Goal: Book appointment/travel/reservation

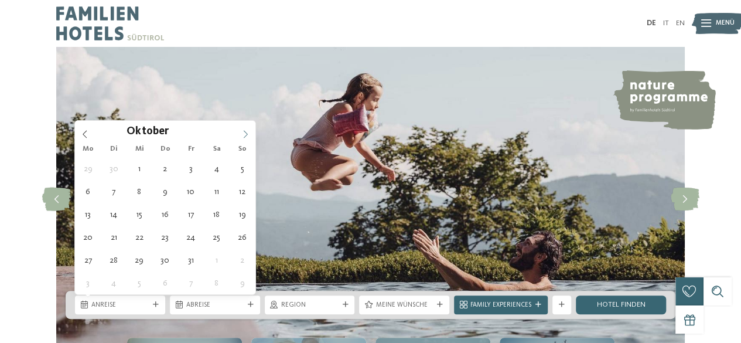
click at [247, 130] on icon at bounding box center [245, 134] width 8 height 8
type input "****"
click at [247, 130] on icon at bounding box center [245, 134] width 8 height 8
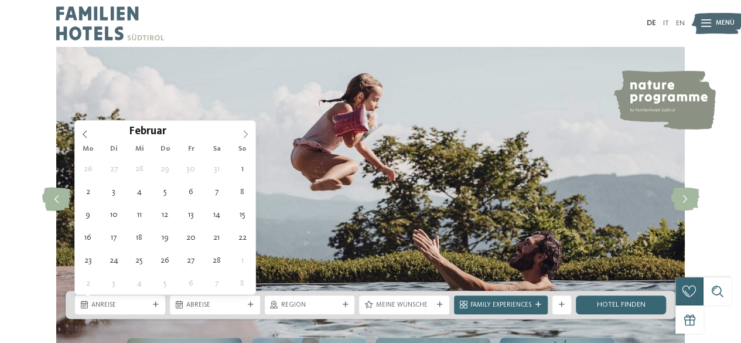
click at [247, 130] on icon at bounding box center [245, 134] width 8 height 8
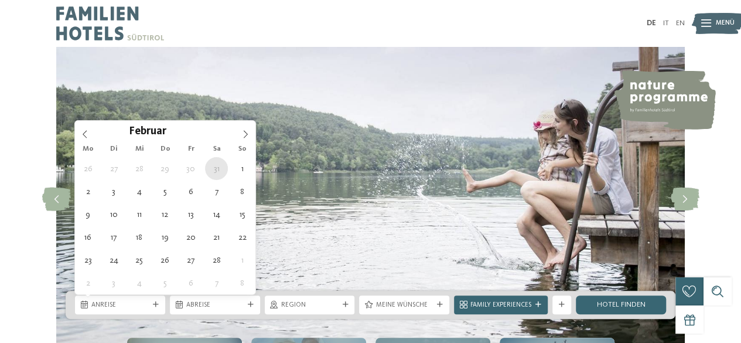
type div "31.01.2026"
type input "****"
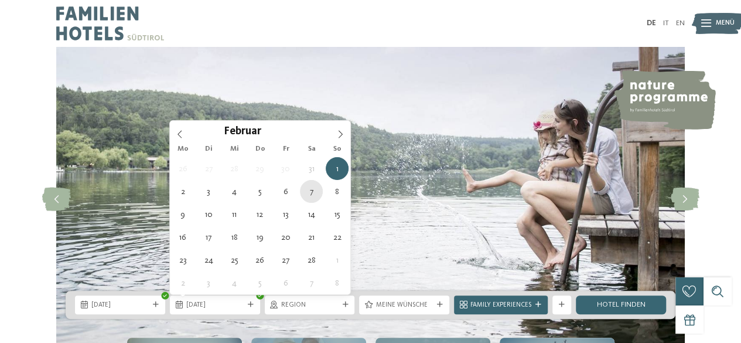
type div "07.02.2026"
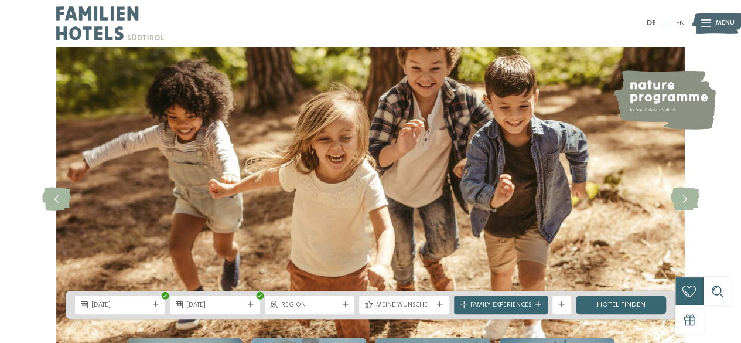
click at [664, 23] on link "IT" at bounding box center [666, 23] width 6 height 8
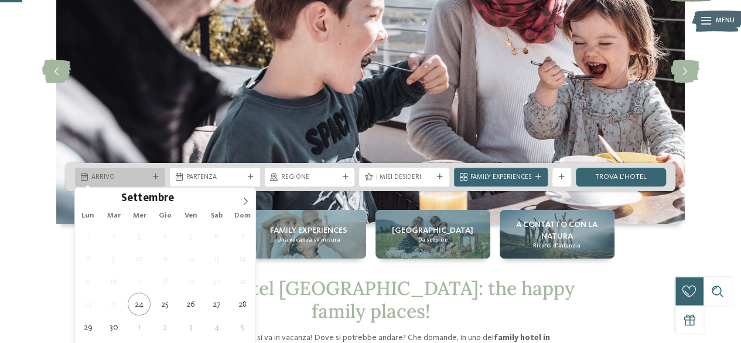
click at [118, 181] on div "Arrivo" at bounding box center [120, 176] width 90 height 19
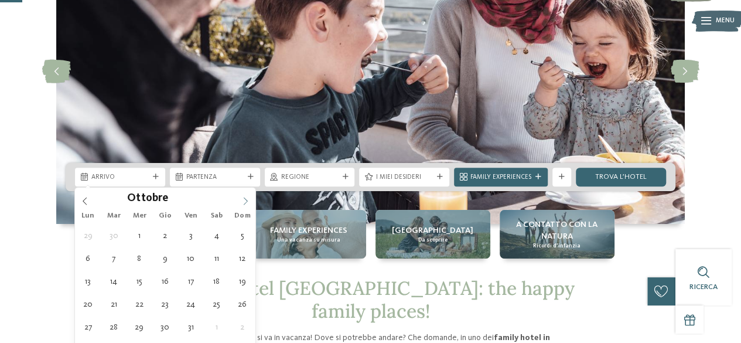
click at [249, 194] on span at bounding box center [245, 197] width 20 height 20
type input "****"
click at [249, 194] on span at bounding box center [245, 197] width 20 height 20
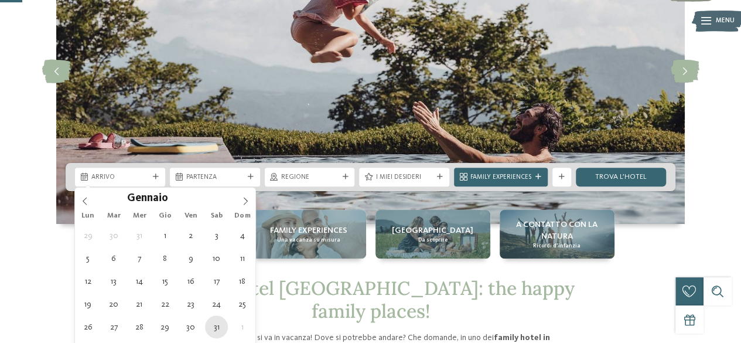
type div "31.01.2026"
type input "****"
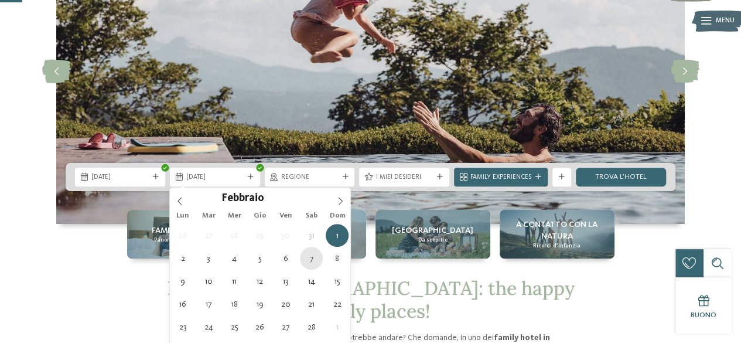
type div "07.02.2026"
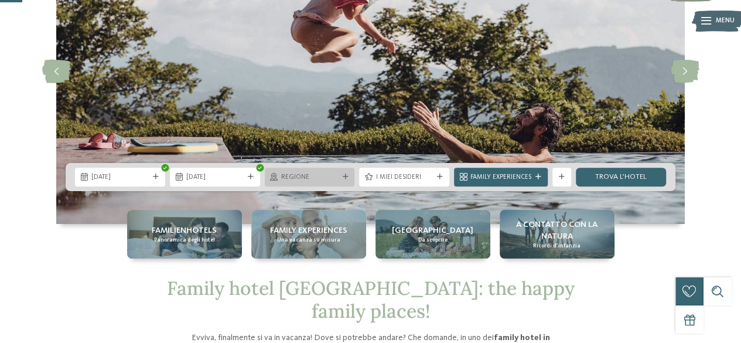
click at [348, 174] on icon at bounding box center [345, 177] width 6 height 6
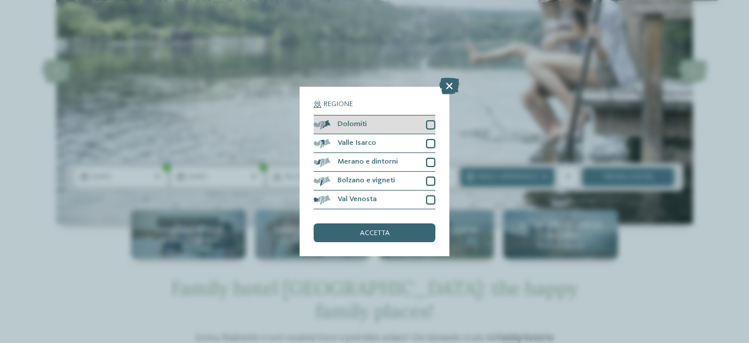
click at [427, 130] on div "Dolomiti" at bounding box center [375, 124] width 122 height 19
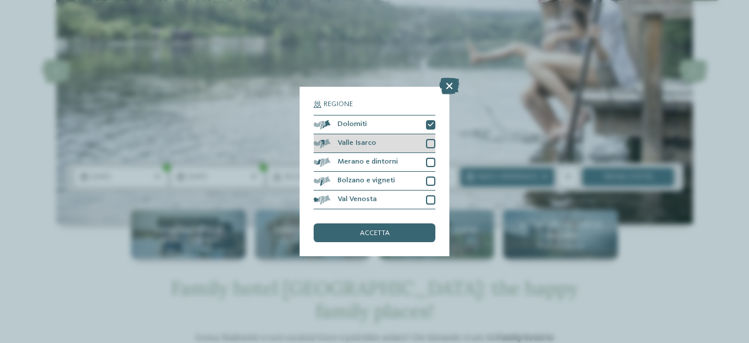
click at [427, 140] on div at bounding box center [430, 143] width 9 height 9
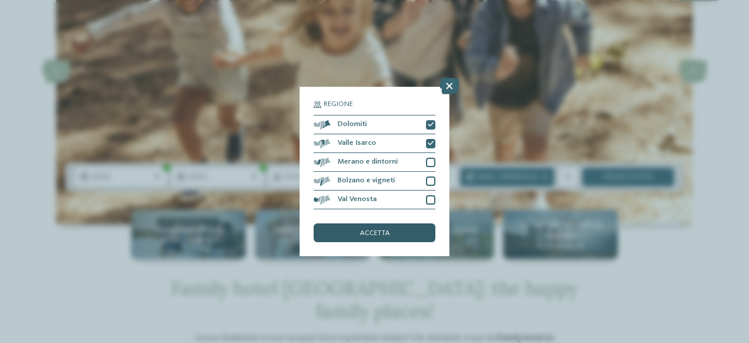
click at [377, 231] on span "accetta" at bounding box center [375, 234] width 30 height 8
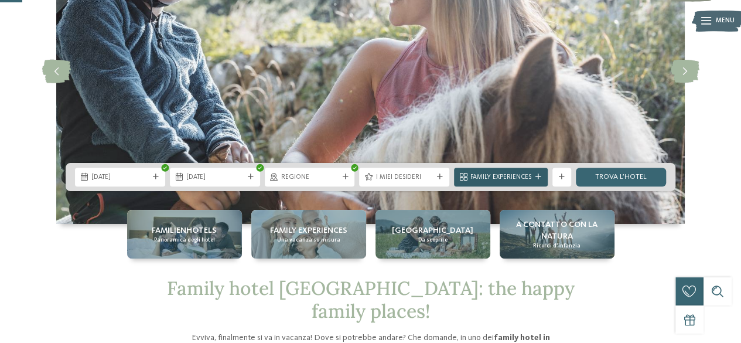
click at [540, 177] on icon at bounding box center [538, 177] width 6 height 6
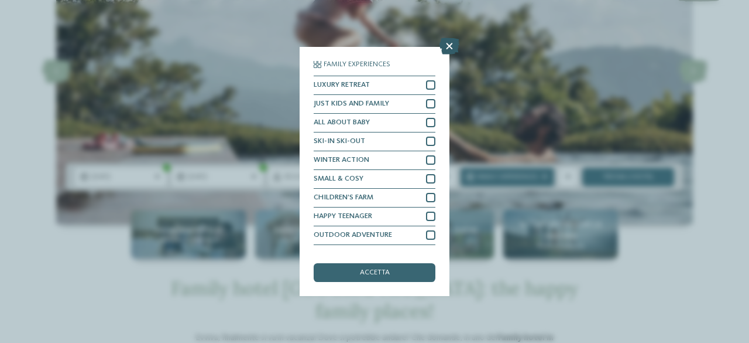
click at [453, 45] on icon at bounding box center [450, 46] width 20 height 16
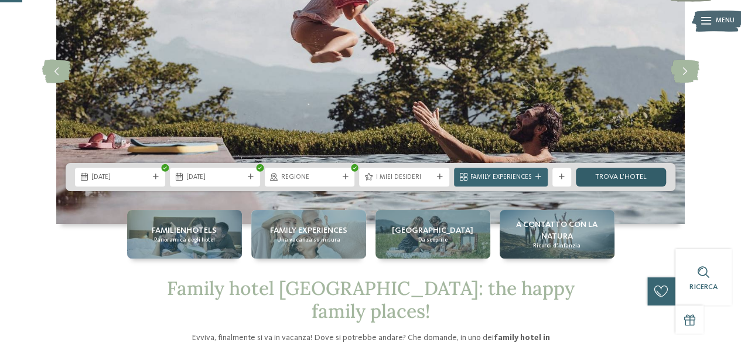
click at [653, 179] on link "trova l’hotel" at bounding box center [621, 176] width 90 height 19
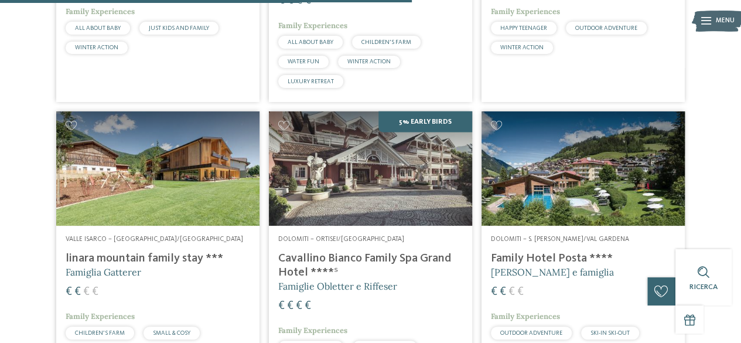
scroll to position [1155, 0]
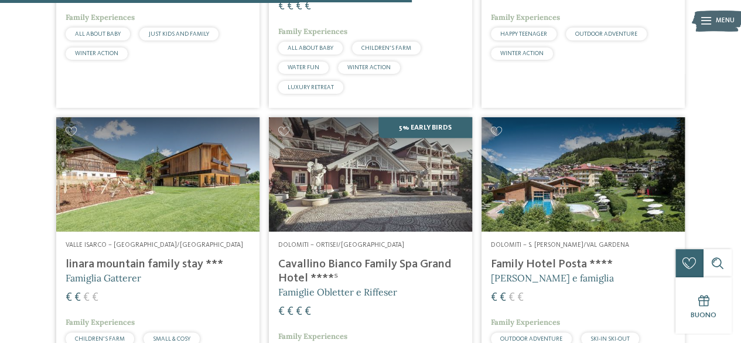
click at [357, 268] on h4 "Cavallino Bianco Family Spa Grand Hotel ****ˢ" at bounding box center [370, 271] width 184 height 28
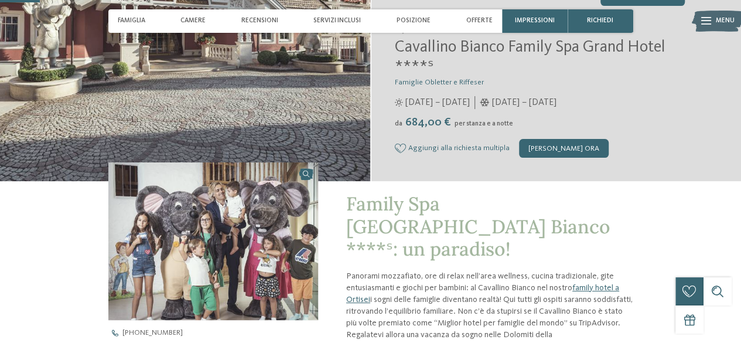
click at [715, 20] on span "Menu" at bounding box center [724, 20] width 19 height 9
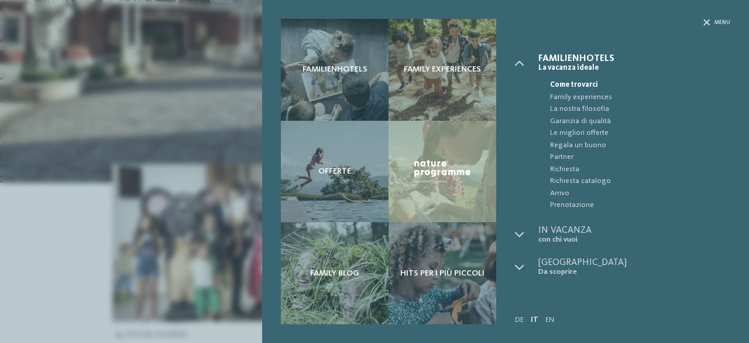
click at [707, 15] on div "Familienhotels Family experiences" at bounding box center [505, 171] width 487 height 343
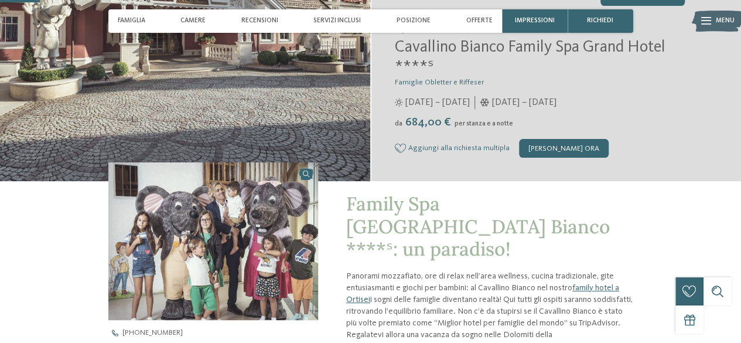
click at [707, 15] on div at bounding box center [706, 20] width 10 height 23
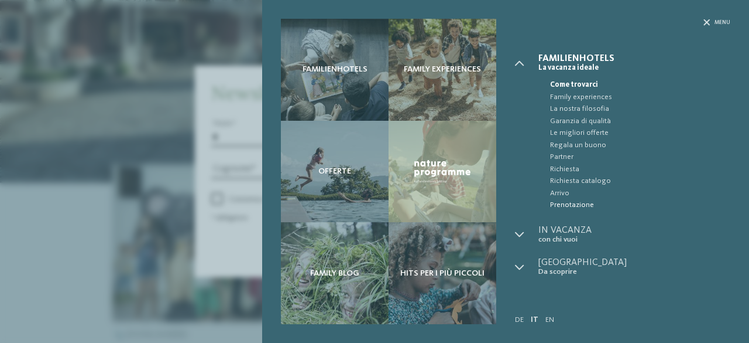
click at [561, 204] on span "Prenotazione" at bounding box center [640, 205] width 180 height 12
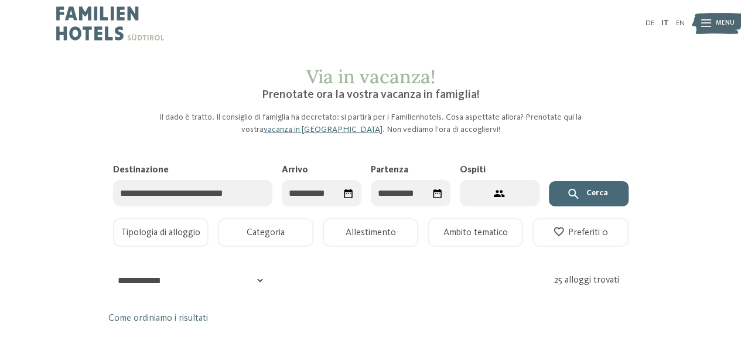
click at [347, 195] on icon "Seleziona data" at bounding box center [348, 193] width 11 height 11
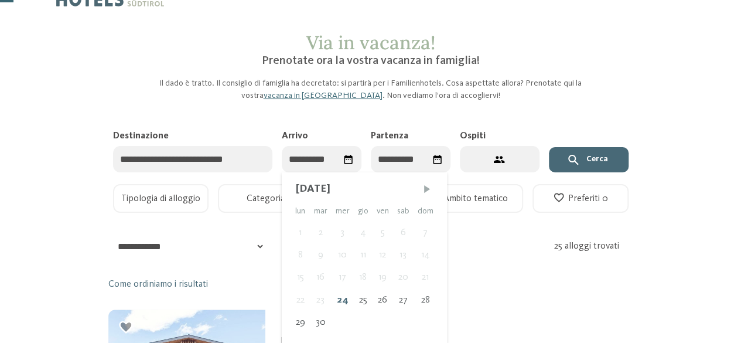
click at [422, 190] on span "Mese successivo" at bounding box center [427, 189] width 12 height 12
click at [422, 190] on span "Mese successivo" at bounding box center [428, 189] width 12 height 12
click at [422, 190] on span "Mese successivo" at bounding box center [427, 189] width 12 height 12
click at [400, 318] on div "31" at bounding box center [403, 322] width 20 height 22
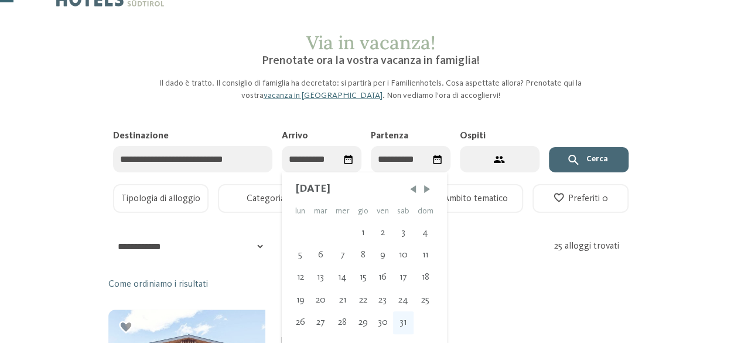
type input "**********"
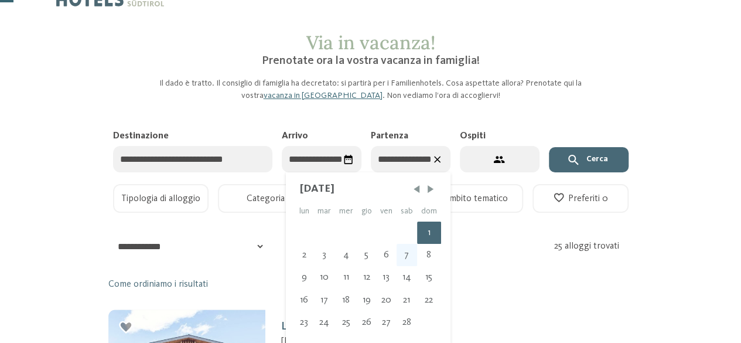
click at [408, 256] on div "7" at bounding box center [406, 255] width 20 height 22
type input "**********"
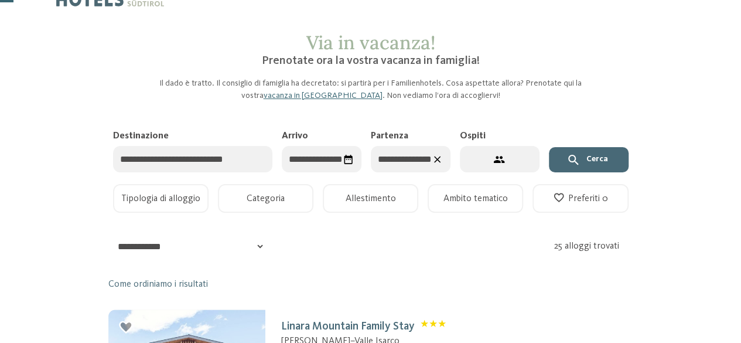
click at [491, 165] on button "2 ospiti – 1 camera" at bounding box center [500, 159] width 80 height 26
select select "*"
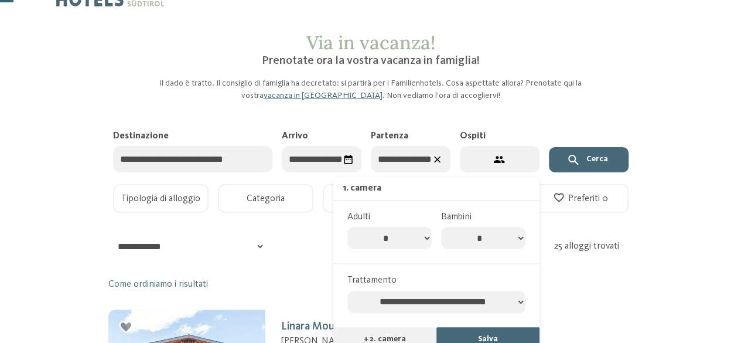
click at [481, 241] on select "* * * * * * * *" at bounding box center [483, 238] width 84 height 22
select select "*"
click at [441, 227] on select "* * * * * * * *" at bounding box center [483, 238] width 84 height 22
select select "*"
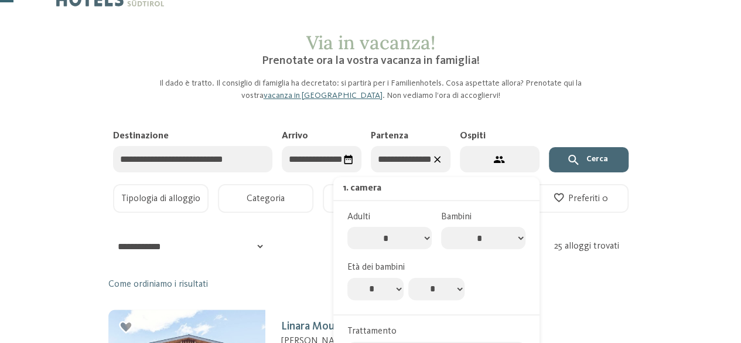
click at [586, 165] on button "Cerca" at bounding box center [589, 160] width 80 height 26
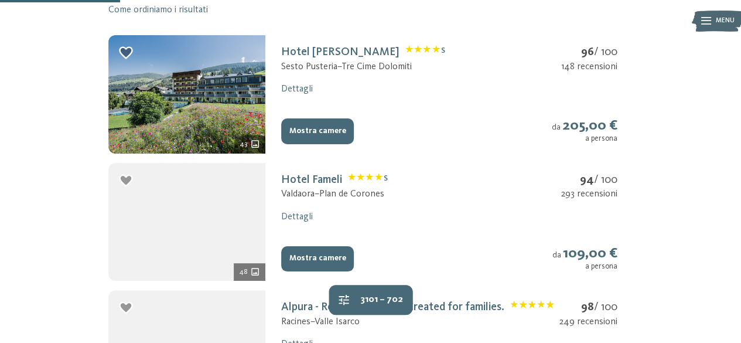
scroll to position [311, 0]
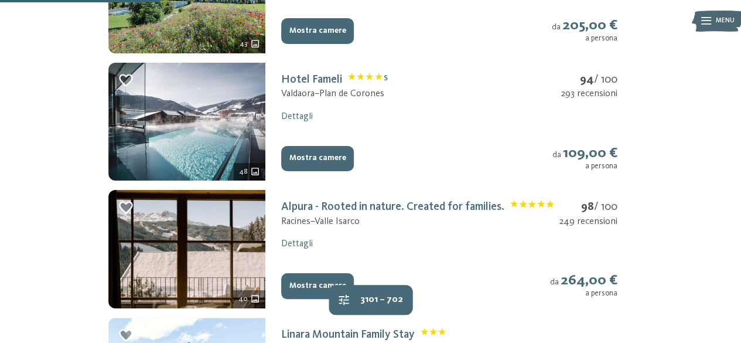
scroll to position [403, 0]
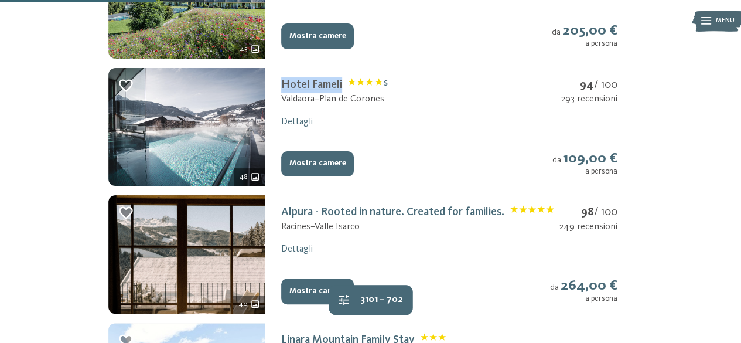
drag, startPoint x: 274, startPoint y: 81, endPoint x: 342, endPoint y: 88, distance: 68.3
click at [342, 88] on div "Hotel Fameli S Valdaora – Plan de Corones 94 / 100 293 recensioni Dettagli Most…" at bounding box center [448, 127] width 367 height 118
copy link "Hotel Fameli"
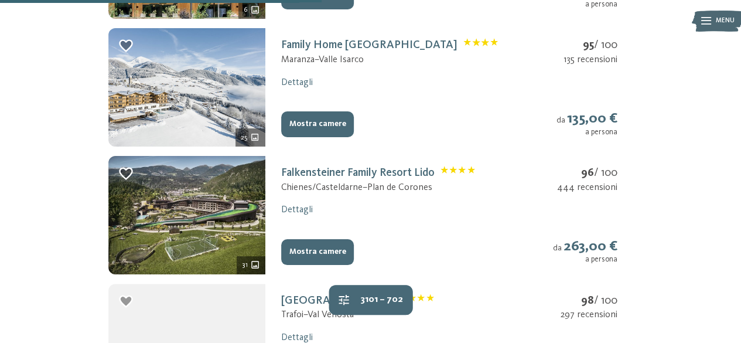
scroll to position [827, 0]
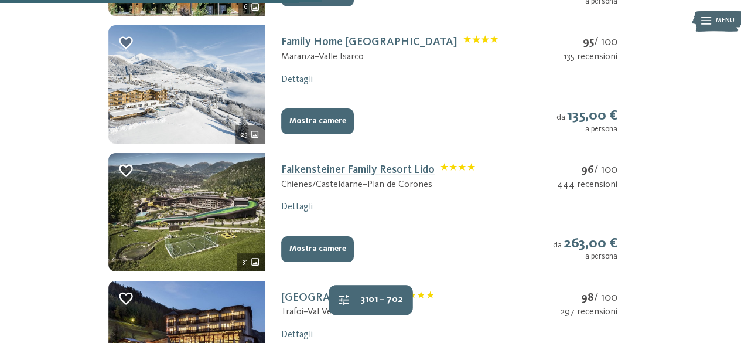
click at [376, 166] on link "Falkensteiner Family Resort Lido" at bounding box center [378, 170] width 194 height 12
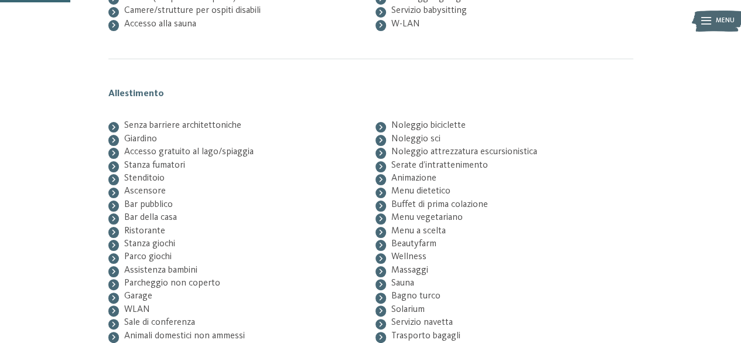
scroll to position [153, 0]
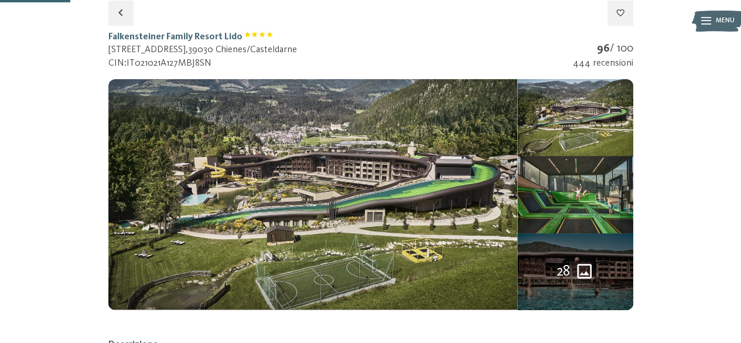
select select "*"
select select "**********"
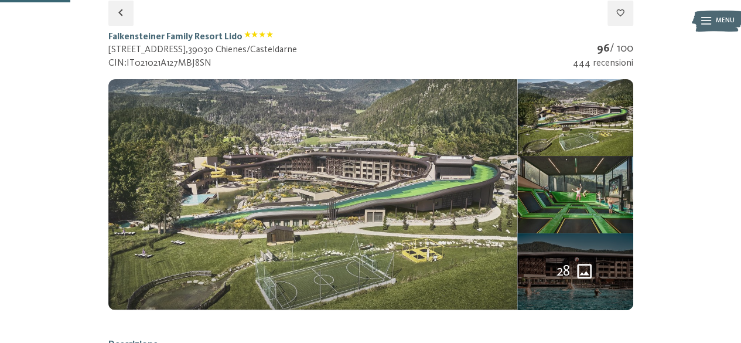
select select "**********"
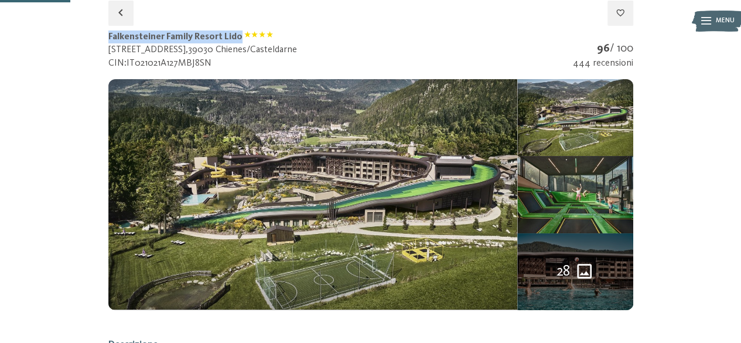
drag, startPoint x: 95, startPoint y: 29, endPoint x: 239, endPoint y: 39, distance: 144.4
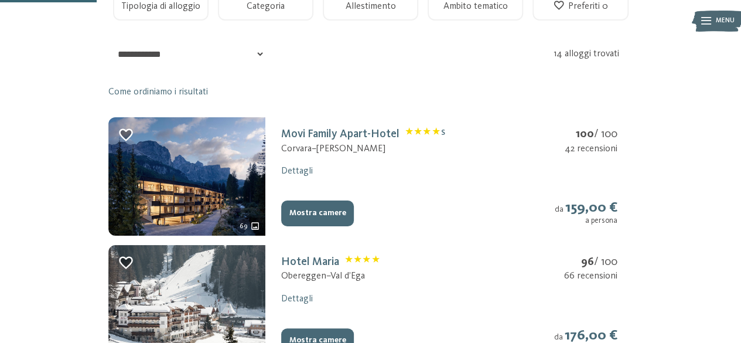
scroll to position [254, 0]
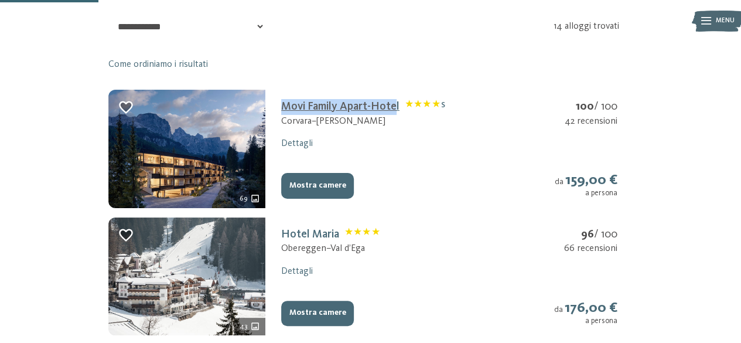
drag, startPoint x: 276, startPoint y: 100, endPoint x: 397, endPoint y: 108, distance: 121.5
click at [397, 108] on div "Movi Family Apart-[GEOGRAPHIC_DATA] – [PERSON_NAME] 100 / 100 42 recensioni Det…" at bounding box center [448, 149] width 367 height 118
click at [310, 239] on link "Hotel Maria" at bounding box center [330, 234] width 98 height 12
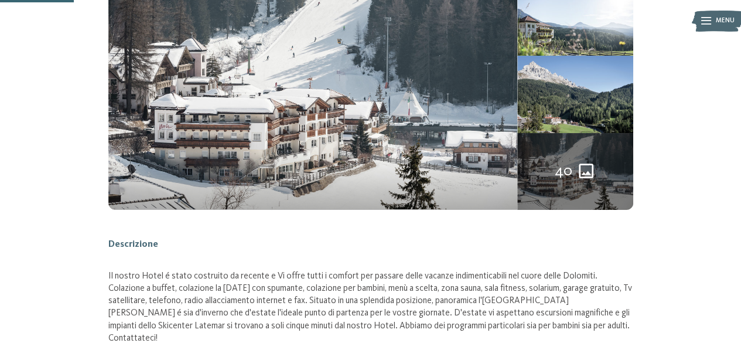
scroll to position [153, 0]
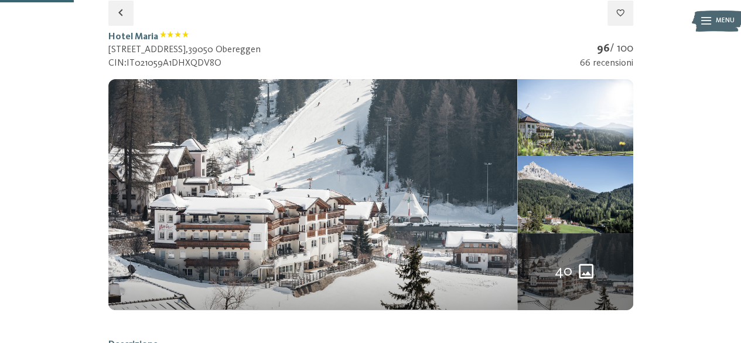
select select "*"
select select "**********"
drag, startPoint x: 105, startPoint y: 35, endPoint x: 159, endPoint y: 38, distance: 53.4
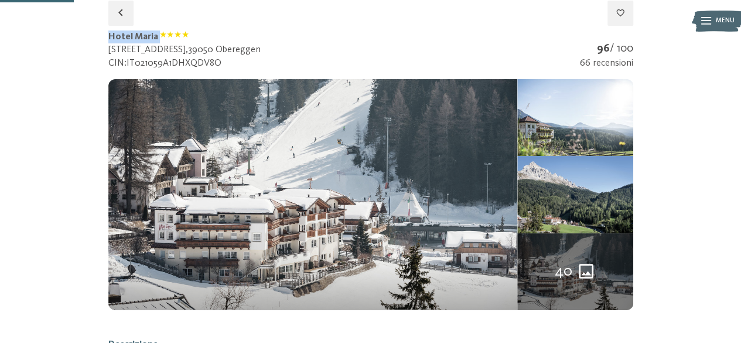
click at [160, 38] on span "Classificazione: 4 stelle" at bounding box center [174, 37] width 29 height 12
